Goal: Information Seeking & Learning: Find specific fact

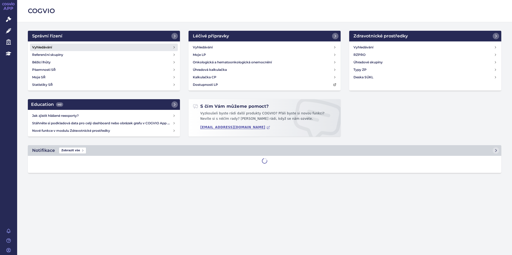
click at [171, 46] on link "Vyhledávání" at bounding box center [104, 47] width 148 height 7
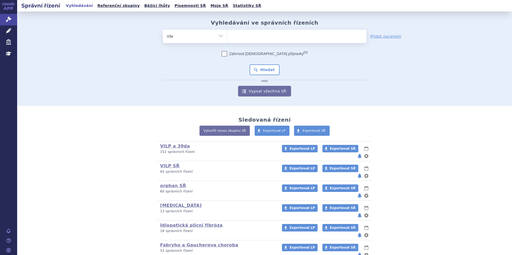
click at [260, 30] on ul at bounding box center [296, 35] width 139 height 11
click at [227, 30] on select at bounding box center [227, 35] width 0 height 13
click at [258, 35] on ul at bounding box center [296, 35] width 139 height 11
click at [227, 35] on select at bounding box center [227, 35] width 0 height 13
type input "ba"
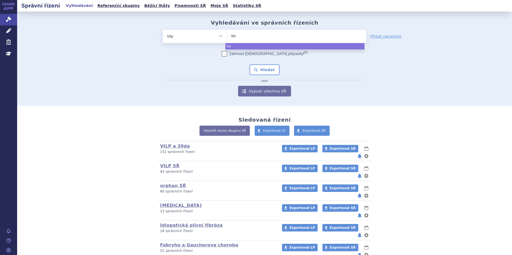
type input "bav"
type input "bave"
type input "bavenci"
type input "bavencio"
select select "bavencio"
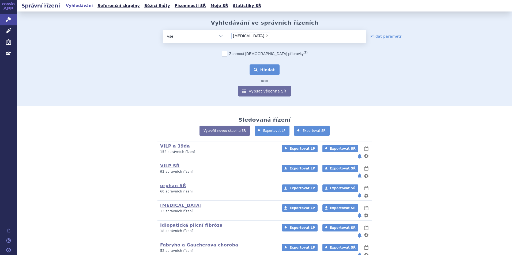
click at [255, 73] on button "Hledat" at bounding box center [264, 69] width 30 height 11
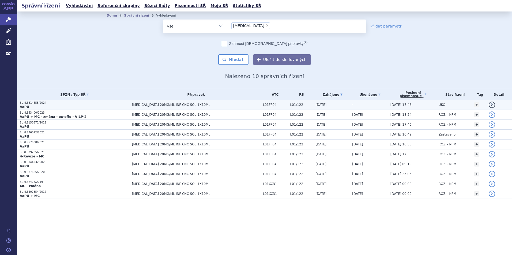
click at [237, 102] on td "BAVENCIO 20MG/ML INF CNC SOL 1X10ML" at bounding box center [194, 105] width 131 height 10
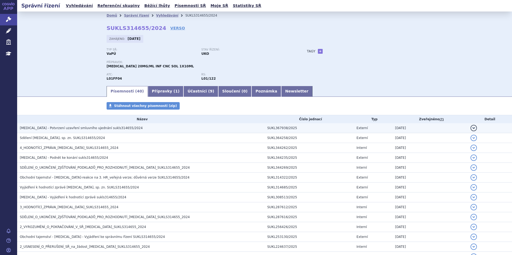
click at [147, 128] on h3 "BAVENCIO - Potvrzení uzavření smluvního ujednání sukls314655/2024" at bounding box center [142, 128] width 245 height 5
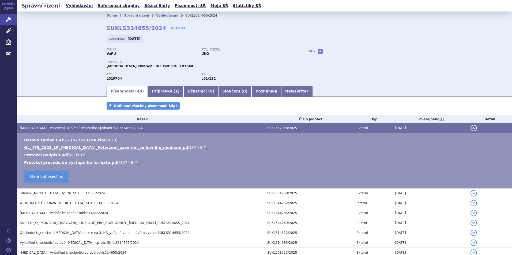
click at [68, 78] on div "Domů Správní řízení Vyhledávání SUKLS314655/2024 SUKLS314655/2024 VERSO Zahájen…" at bounding box center [264, 49] width 495 height 74
click at [159, 17] on link "Vyhledávání" at bounding box center [167, 16] width 22 height 4
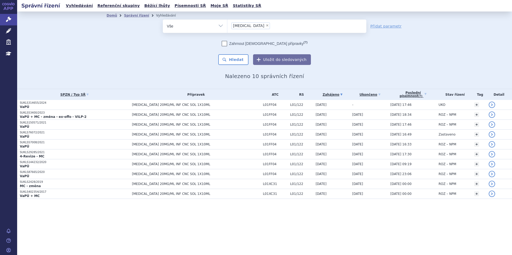
click at [265, 26] on span "×" at bounding box center [266, 25] width 3 height 3
click at [227, 26] on select "bavencio" at bounding box center [227, 25] width 0 height 13
select select
drag, startPoint x: 250, startPoint y: 25, endPoint x: 241, endPoint y: 21, distance: 10.6
click at [250, 25] on ul at bounding box center [296, 25] width 139 height 11
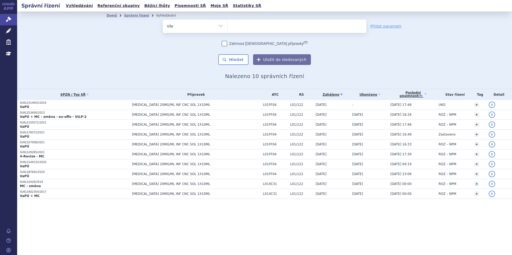
click at [227, 25] on select "bavencio" at bounding box center [227, 25] width 0 height 13
type input "pr"
type input "prop"
type input "propra"
type input "propran"
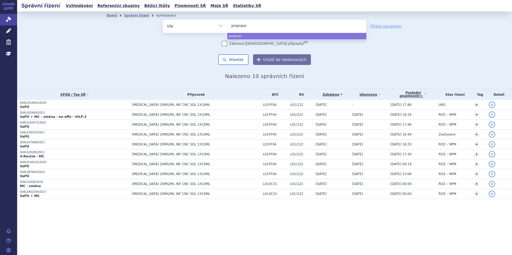
type input "propranol"
type input "propranolo"
type input "propranolol"
select select "propranolol"
click at [240, 67] on div "Domů Správní řízení Vyhledávání Vyhledávání ve správních řízeních odstranit Vše…" at bounding box center [264, 50] width 337 height 60
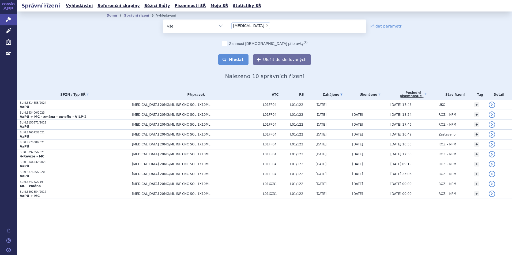
click at [237, 61] on button "Hledat" at bounding box center [233, 59] width 30 height 11
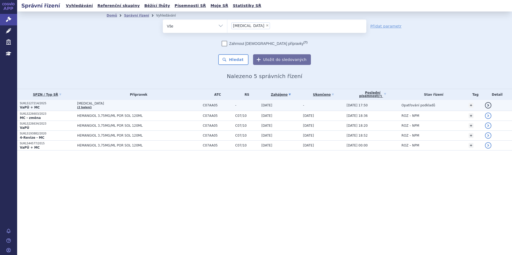
click at [191, 105] on span "[MEDICAL_DATA]" at bounding box center [138, 104] width 123 height 4
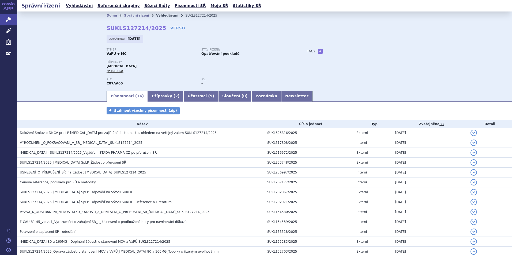
click at [158, 17] on link "Vyhledávání" at bounding box center [167, 16] width 22 height 4
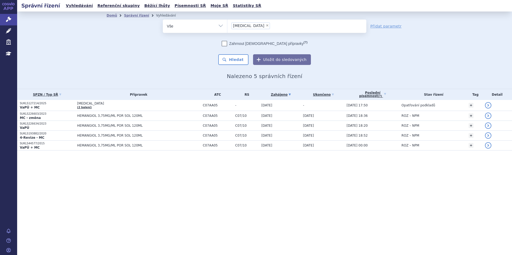
click at [265, 26] on span "×" at bounding box center [266, 25] width 3 height 3
click at [227, 26] on select "propranolol" at bounding box center [227, 25] width 0 height 13
select select
click at [257, 24] on ul at bounding box center [296, 25] width 139 height 11
click at [227, 24] on select "propranolol" at bounding box center [227, 25] width 0 height 13
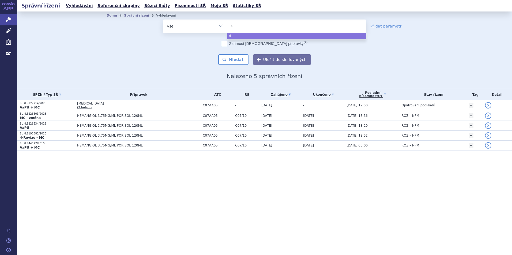
type input "da"
type input "dar"
type input "darz"
type input "darza"
type input "darzal"
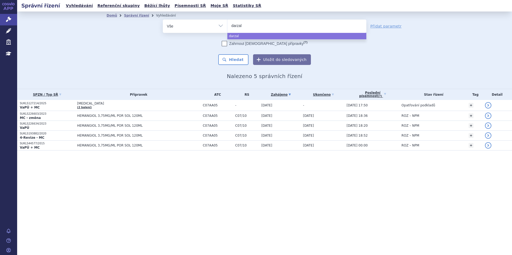
type input "darzale"
type input "darzalex"
select select "darzalex"
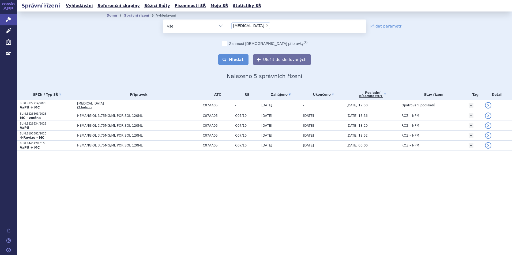
click at [237, 64] on button "Hledat" at bounding box center [233, 59] width 30 height 11
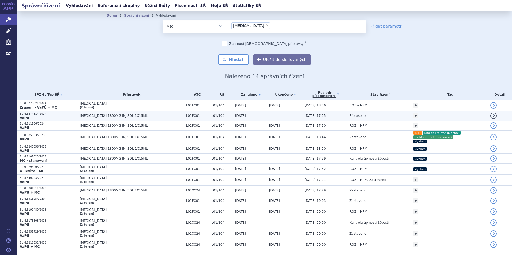
click at [151, 116] on span "DARZALEX 1800MG INJ SOL 1X15ML" at bounding box center [132, 116] width 104 height 4
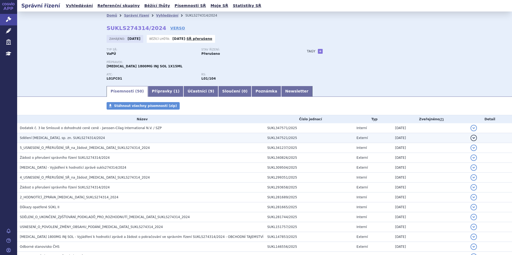
click at [100, 136] on h3 "Sdělení [MEDICAL_DATA], sp. zn. SUKLS274314/2024" at bounding box center [142, 137] width 245 height 5
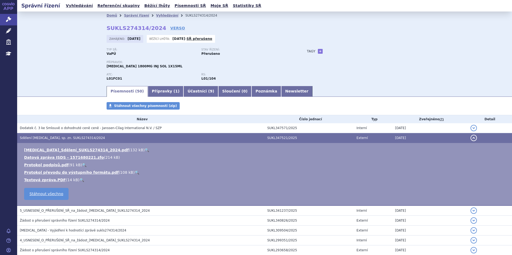
click at [145, 150] on link "🔍" at bounding box center [147, 150] width 5 height 4
click at [149, 90] on link "Přípravky ( 1 )" at bounding box center [166, 91] width 36 height 11
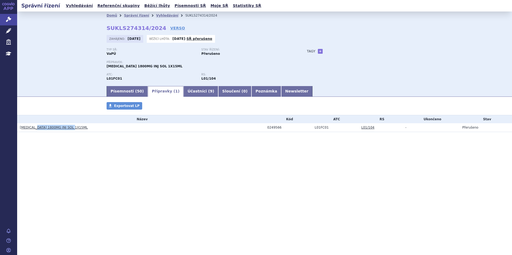
drag, startPoint x: 96, startPoint y: 127, endPoint x: 36, endPoint y: 127, distance: 60.2
click at [36, 127] on h3 "DARZALEX 1800MG INJ SOL 1X15ML" at bounding box center [142, 127] width 245 height 5
copy link "1800MG INJ SOL 1X15ML"
click at [117, 93] on link "Písemnosti ( 50 )" at bounding box center [127, 91] width 41 height 11
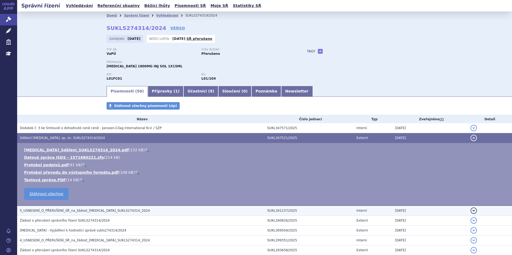
click at [120, 207] on td "5_USNESENÍ_O_PŘERUŠENÍ_SŘ_na_žádost_DARZALEX_SUKLS274314_2024" at bounding box center [140, 211] width 247 height 10
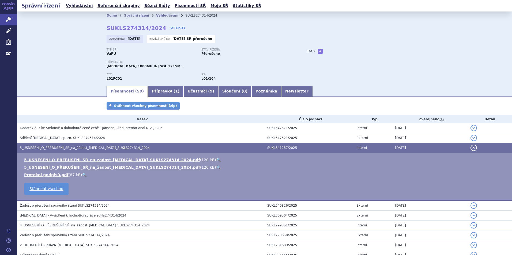
click at [216, 160] on link "🔍" at bounding box center [218, 160] width 5 height 4
click at [216, 161] on link "🔍" at bounding box center [218, 160] width 5 height 4
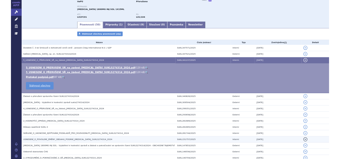
scroll to position [54, 0]
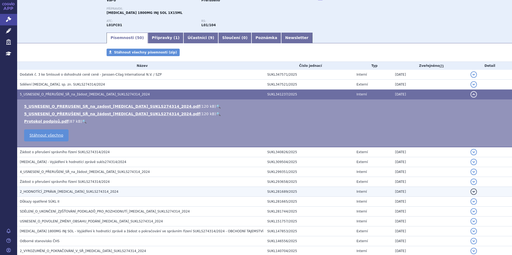
click at [86, 189] on h3 "2_HODNOTÍCÍ_ZPRÁVA_DARZALEX_SUKLS274314_2024" at bounding box center [142, 191] width 245 height 5
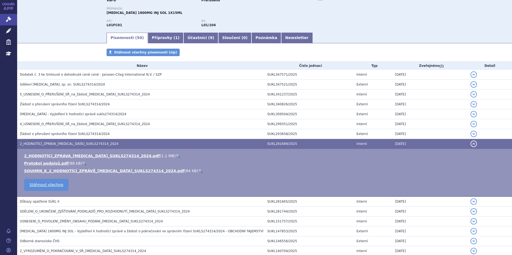
click at [176, 155] on link "🔍" at bounding box center [178, 156] width 5 height 4
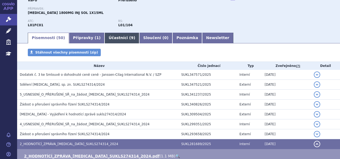
scroll to position [0, 0]
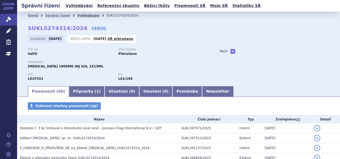
click at [81, 16] on link "Vyhledávání" at bounding box center [88, 16] width 22 height 4
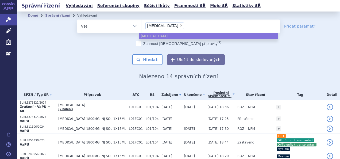
click at [172, 26] on ul "× darzalex" at bounding box center [211, 26] width 139 height 12
click at [142, 26] on select "darzalex" at bounding box center [141, 25] width 0 height 13
type input "on"
type input "onure"
type input "onureg"
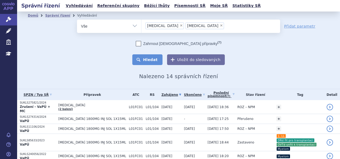
click at [153, 59] on button "Hledat" at bounding box center [147, 59] width 30 height 11
click at [153, 60] on button "Hledat" at bounding box center [147, 59] width 30 height 11
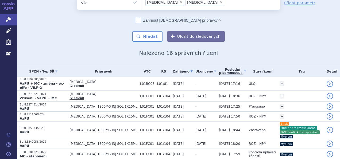
scroll to position [24, 0]
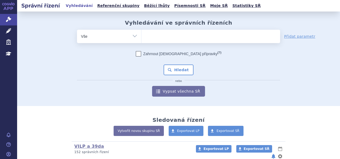
click at [155, 36] on ul at bounding box center [211, 35] width 139 height 11
click at [142, 36] on select at bounding box center [141, 35] width 0 height 13
type input "on"
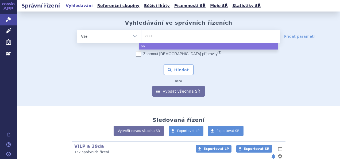
type input "onur"
type input "onureg"
select select "[MEDICAL_DATA]"
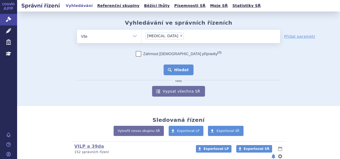
click at [173, 67] on button "Hledat" at bounding box center [179, 69] width 30 height 11
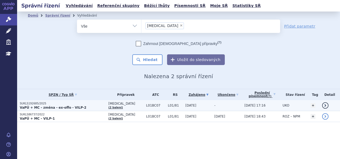
click at [88, 104] on p "SUKLS192685/2025" at bounding box center [63, 104] width 86 height 4
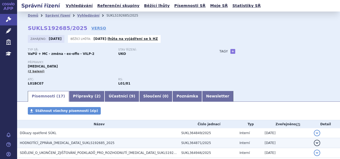
click at [101, 144] on h3 "HODNOTÍCÍ_ZPRÁVA_ONUREG_SUKLS192685_2025" at bounding box center [99, 142] width 159 height 5
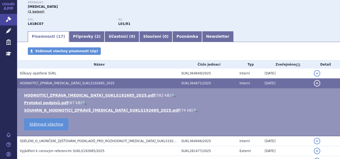
scroll to position [62, 0]
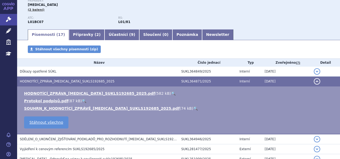
click at [171, 93] on link "🔍" at bounding box center [173, 93] width 5 height 4
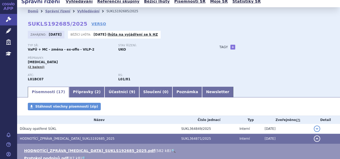
scroll to position [0, 0]
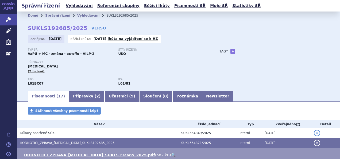
click at [103, 60] on div "Typ SŘ: VaPÚ + MC - změna - ex-offo - VILP-2 Stav řízení: UKO" at bounding box center [118, 54] width 181 height 12
click at [82, 16] on link "Vyhledávání" at bounding box center [88, 16] width 22 height 4
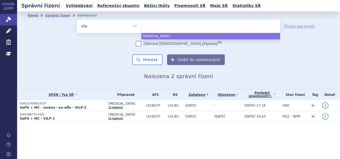
select select
type input "lib"
type input "libro"
type input "libroxa"
type input "libroxar"
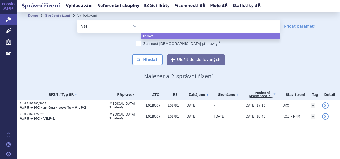
select select "libroxar"
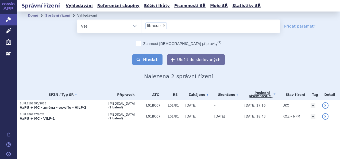
click at [156, 58] on button "Hledat" at bounding box center [147, 59] width 30 height 11
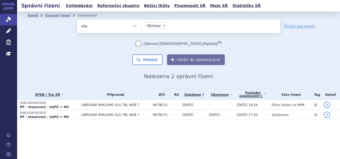
click at [70, 100] on td "SUKLS354302/2025 PP - stanovení - VaPÚ + MC" at bounding box center [48, 105] width 62 height 10
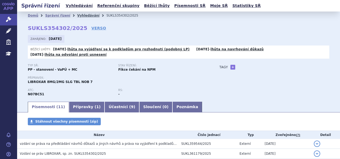
click at [83, 15] on link "Vyhledávání" at bounding box center [88, 16] width 22 height 4
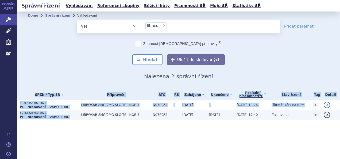
drag, startPoint x: 136, startPoint y: 130, endPoint x: 78, endPoint y: 110, distance: 61.8
click at [78, 110] on section "Domů Správní řízení Vyhledávání Vyhledávání ve správních řízeních odstranit Vše" at bounding box center [178, 77] width 323 height 130
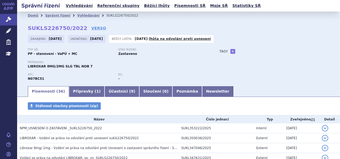
click at [168, 29] on div "Domů Správní řízení Vyhledávání SUKLS226750/2022 SUKLS226750/2022 VERSO Zahájen…" at bounding box center [178, 53] width 323 height 66
click at [85, 14] on link "Vyhledávání" at bounding box center [88, 16] width 22 height 4
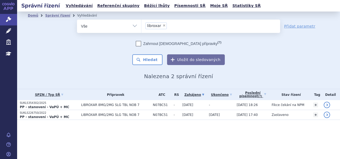
click at [163, 25] on span "×" at bounding box center [164, 25] width 3 height 3
click at [142, 25] on select "libroxar" at bounding box center [141, 25] width 0 height 13
select select
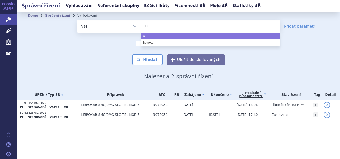
type input "on"
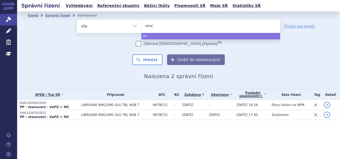
type input "onure"
type input "onureg"
select select "onureg"
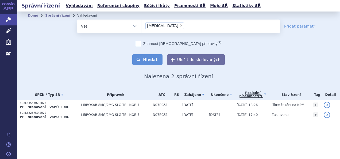
click at [147, 58] on button "Hledat" at bounding box center [147, 59] width 30 height 11
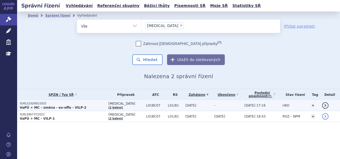
click at [97, 104] on p "SUKLS192685/2025" at bounding box center [63, 104] width 86 height 4
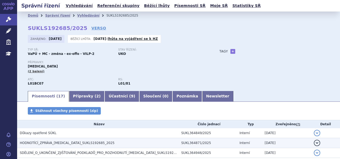
scroll to position [58, 0]
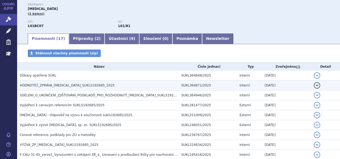
click at [67, 85] on span "HODNOTÍCÍ_ZPRÁVA_[MEDICAL_DATA]_SUKLS192685_2025" at bounding box center [67, 85] width 95 height 4
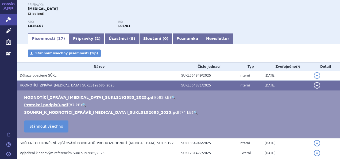
click at [171, 97] on link "🔍" at bounding box center [173, 97] width 5 height 4
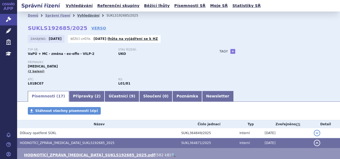
click at [81, 14] on link "Vyhledávání" at bounding box center [88, 16] width 22 height 4
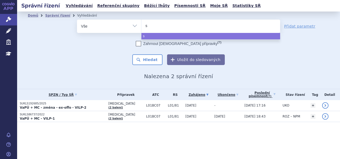
select select
type input "sial"
type input "siala"
type input "sialana"
type input "sialanar"
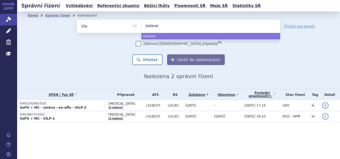
select select "sialanar"
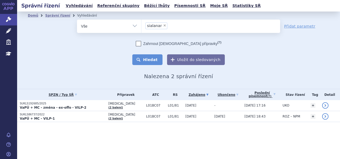
click at [154, 56] on button "Hledat" at bounding box center [147, 59] width 30 height 11
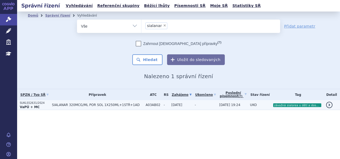
click at [100, 105] on span "SIALANAR 320MCG/ML POR SOL 1X250ML+1STŘ+1AD" at bounding box center [97, 105] width 91 height 4
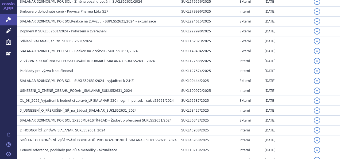
scroll to position [166, 0]
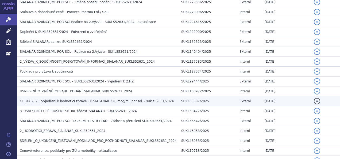
click at [96, 99] on span "OL_98_2025_Vyjádření k hodnotící zprávě_LP SIALANAR 320 mcg/ml, por.sol. - sukl…" at bounding box center [97, 101] width 154 height 4
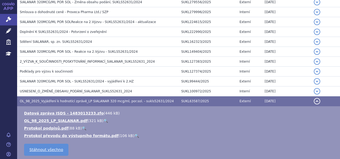
click at [104, 121] on link "🔍" at bounding box center [106, 121] width 5 height 4
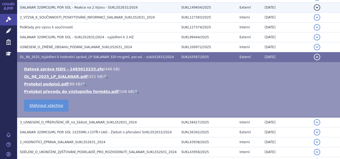
scroll to position [209, 0]
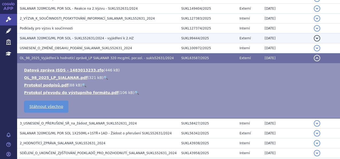
click at [122, 39] on h3 "SIALANAR 320MCG/ML POR SOL - SUKLS52631/2024 - vyjádření k 2.HZ" at bounding box center [99, 38] width 159 height 5
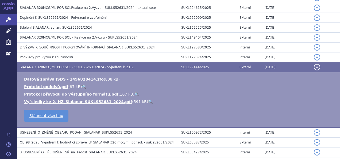
scroll to position [178, 0]
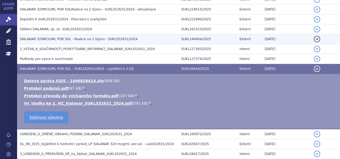
click at [99, 34] on td "SIALANAR 320MCG/ML POR SOL - Reakce na 2.Výzvu - SUKLS52631/2024" at bounding box center [98, 39] width 162 height 10
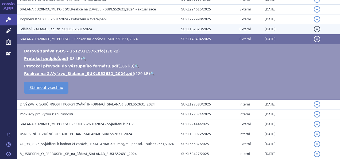
click at [90, 26] on td "Sdělení SIALANAR, sp. zn. SUKLS52631/2024" at bounding box center [98, 29] width 162 height 10
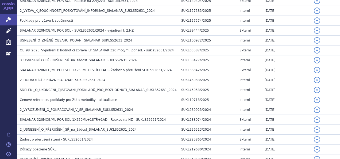
scroll to position [280, 0]
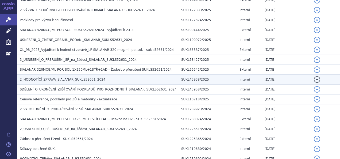
click at [69, 78] on span "2_HODNOTÍCÍ_ZPRÁVA_SIALANAR_SUKLS52631_2024" at bounding box center [63, 80] width 86 height 4
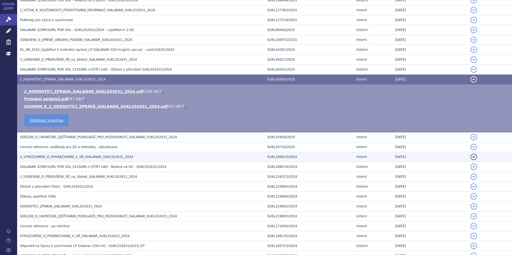
scroll to position [217, 0]
